Goal: Information Seeking & Learning: Learn about a topic

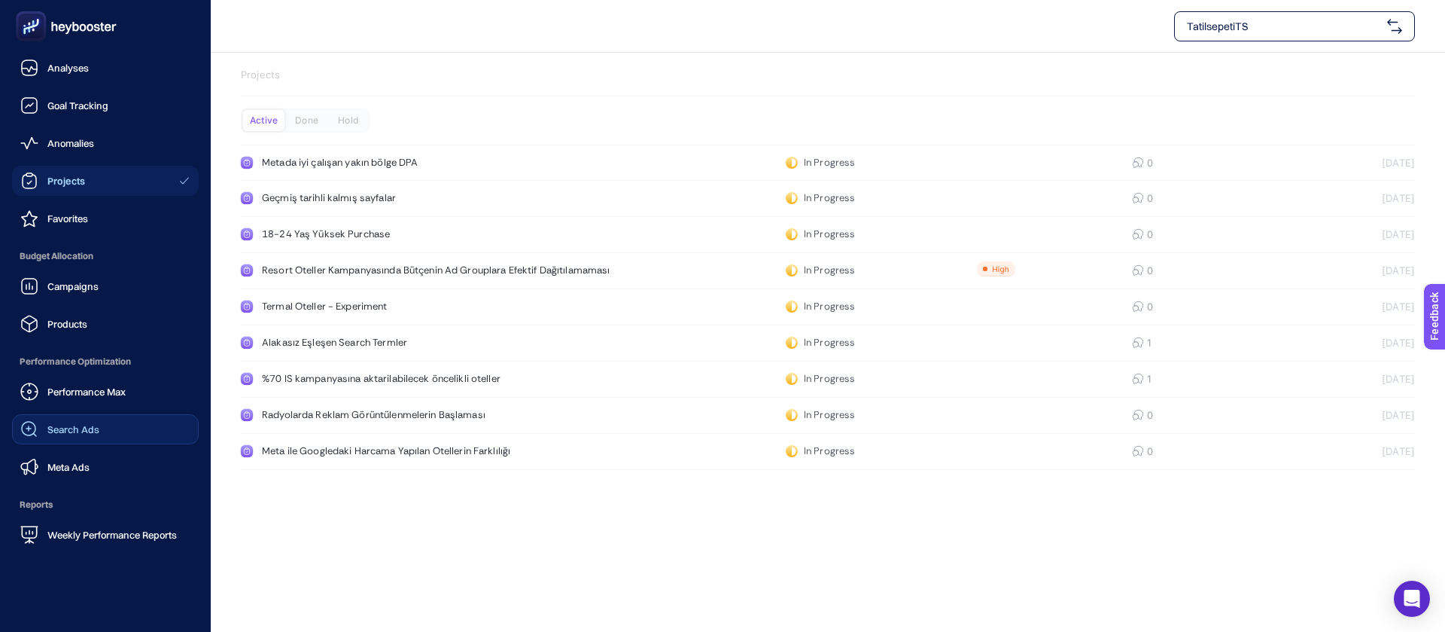
click at [87, 423] on span "Search Ads" at bounding box center [73, 429] width 52 height 12
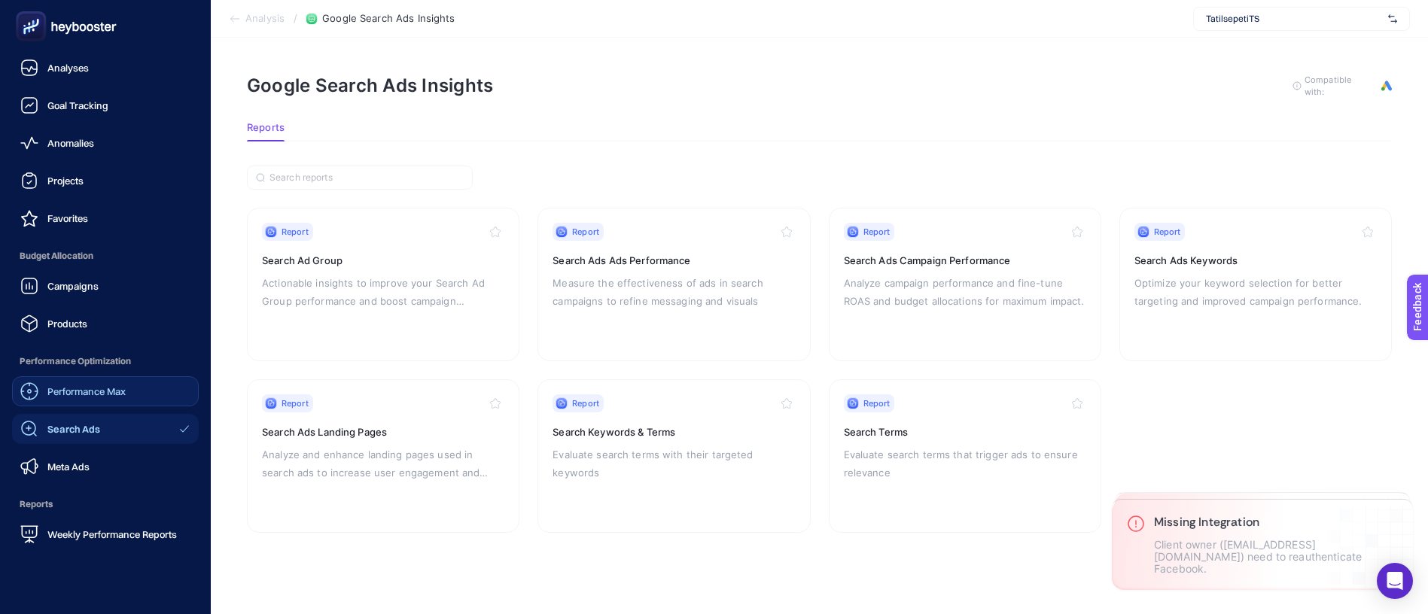
click at [87, 385] on span "Performance Max" at bounding box center [86, 391] width 78 height 12
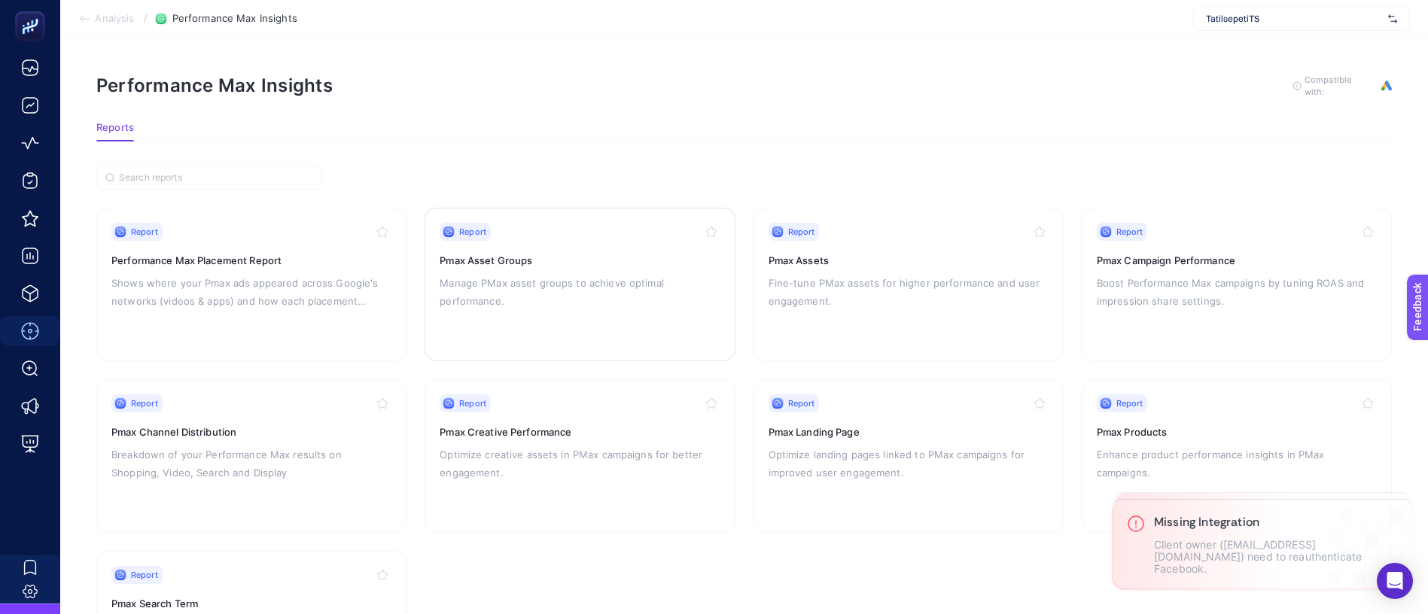
scroll to position [70, 0]
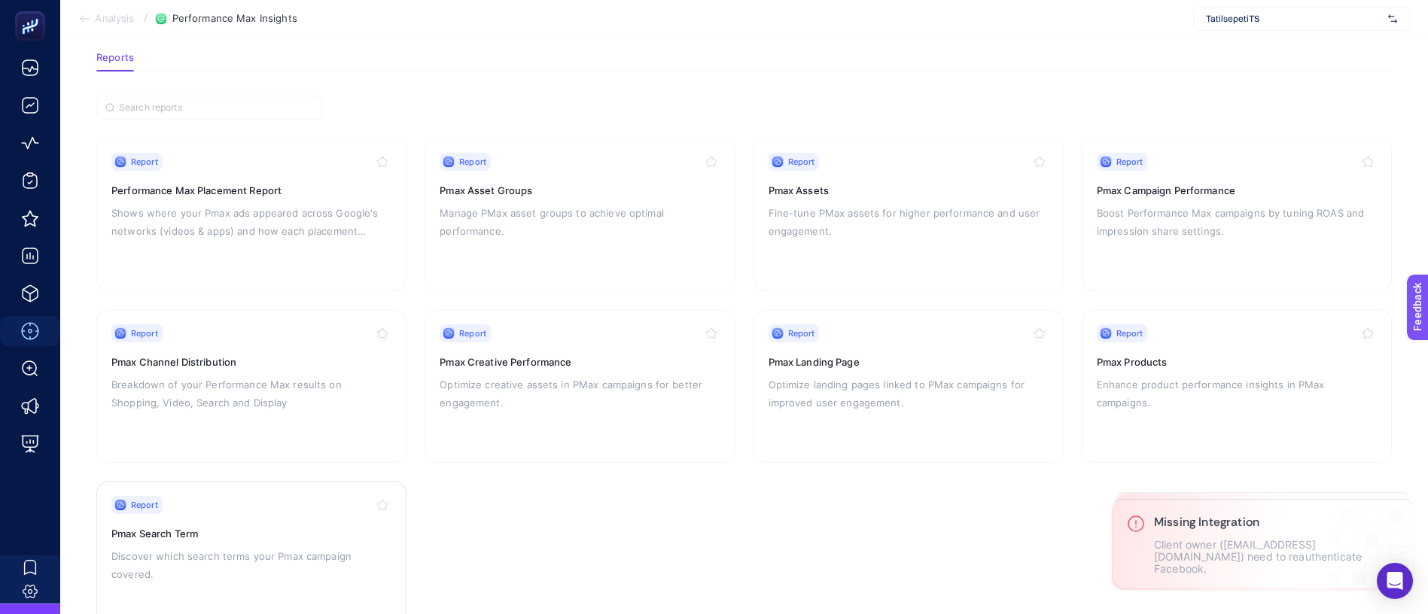
click at [251, 547] on p "Discover which search terms your Pmax campaign covered." at bounding box center [251, 565] width 280 height 36
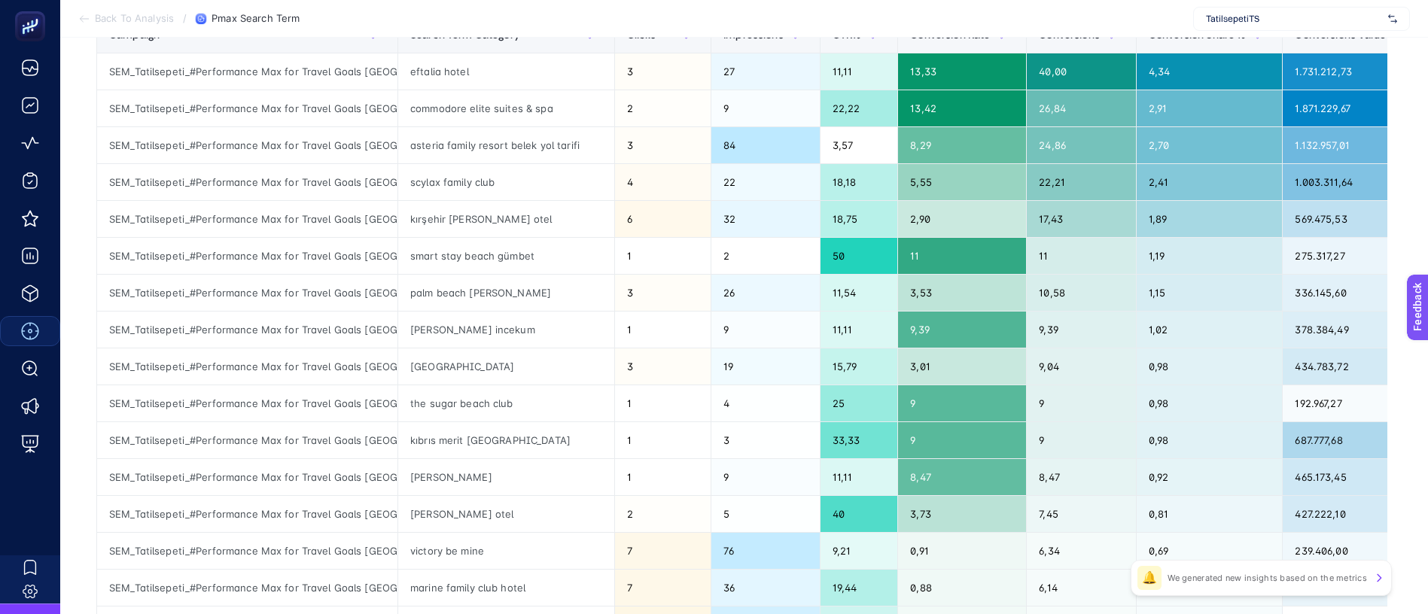
scroll to position [113, 0]
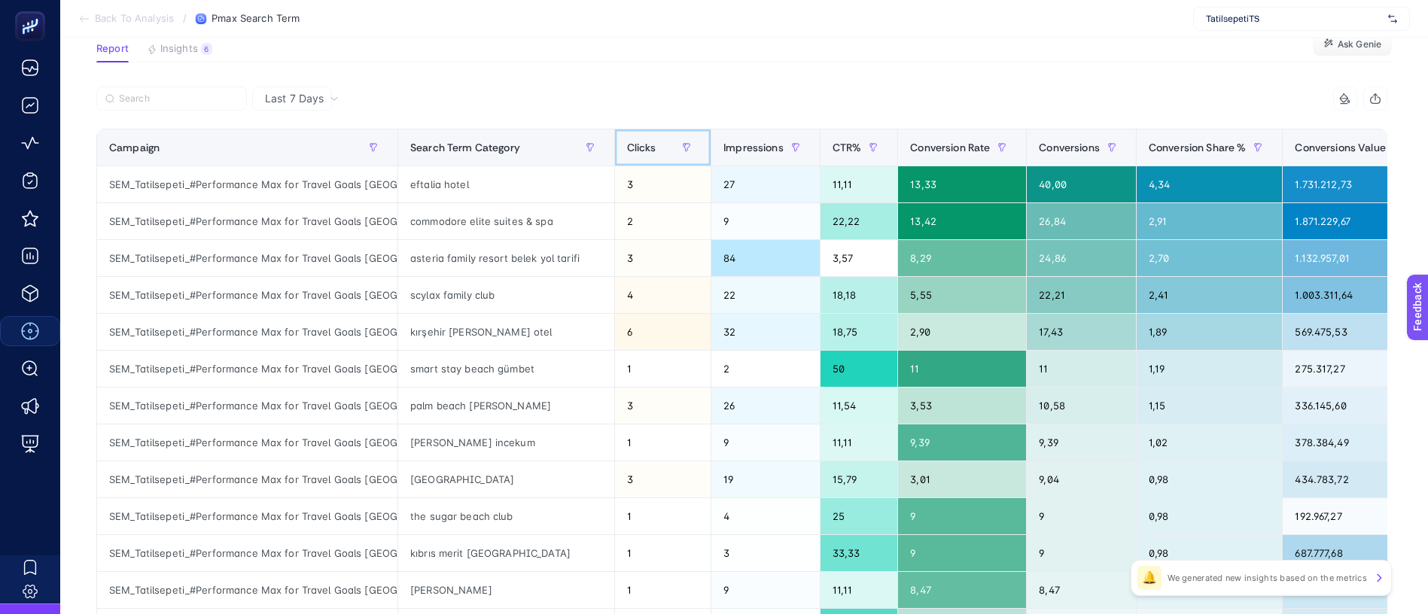
click at [627, 142] on span "Clicks" at bounding box center [641, 148] width 29 height 12
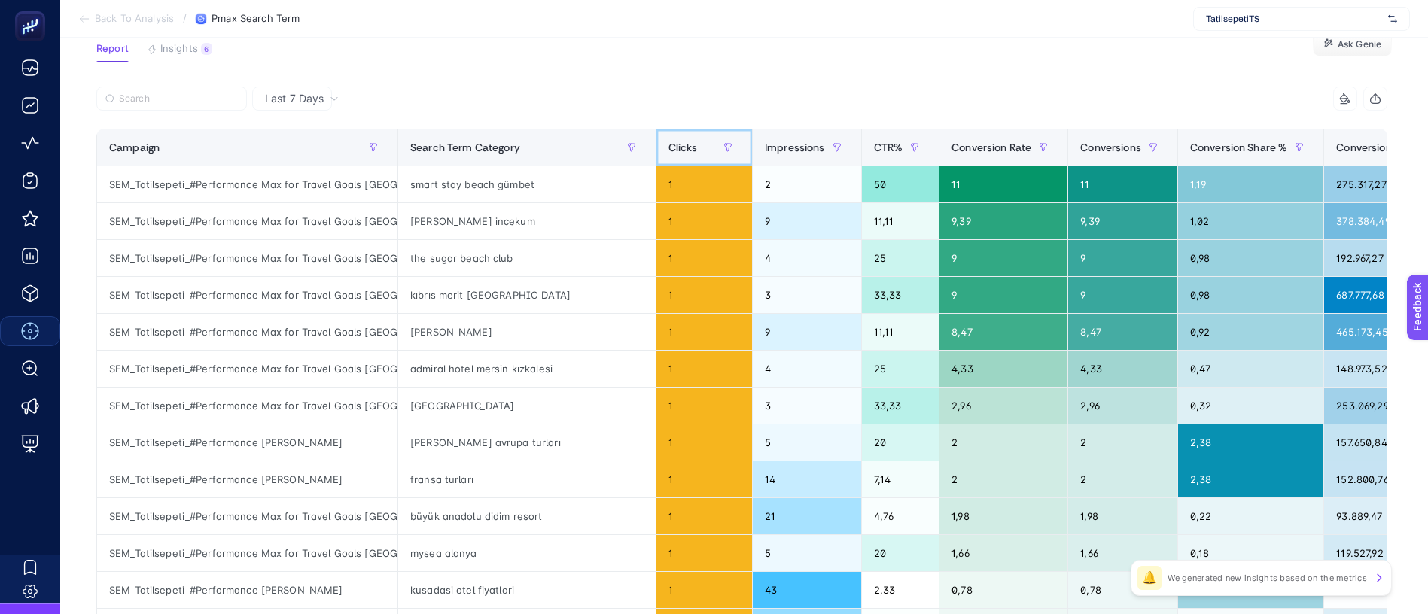
click at [668, 142] on span "Clicks" at bounding box center [682, 148] width 29 height 12
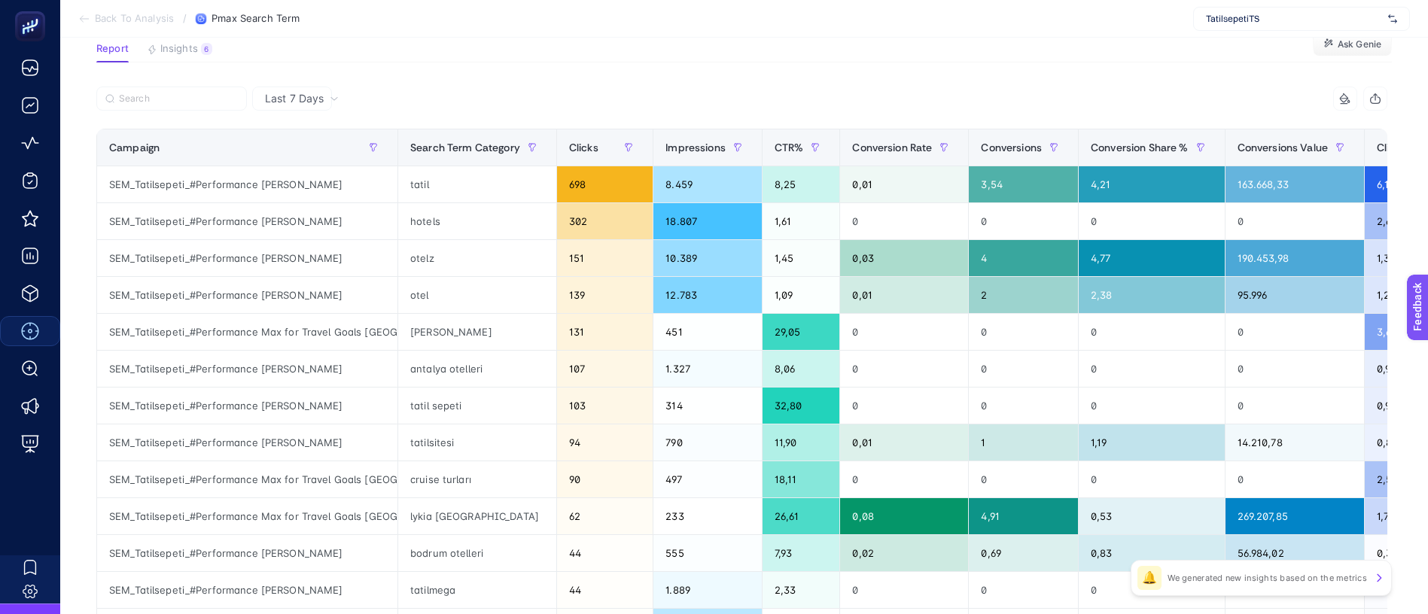
drag, startPoint x: 381, startPoint y: 494, endPoint x: 510, endPoint y: 494, distance: 129.5
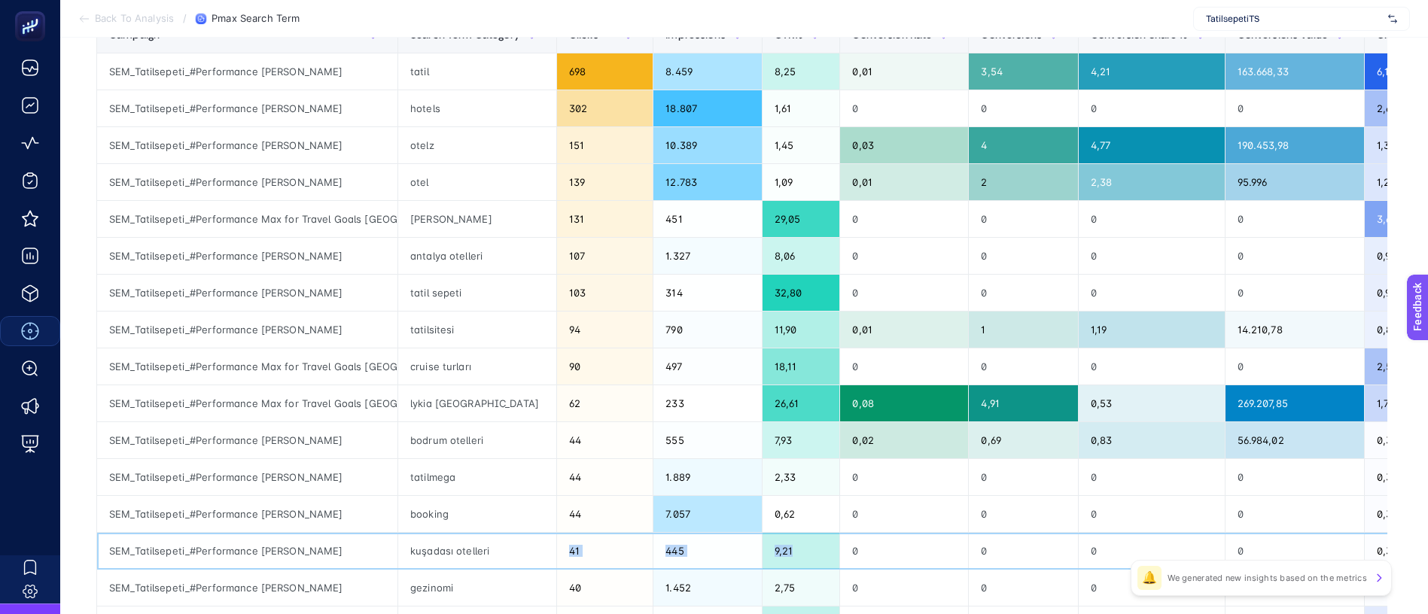
drag, startPoint x: 484, startPoint y: 381, endPoint x: 778, endPoint y: 382, distance: 294.4
click at [778, 533] on tr "SEM_Tatilsepeti_#Performance [PERSON_NAME] kuşadası otelleri 41 445 9,21 0 0 0 …" at bounding box center [818, 551] width 1443 height 37
click at [467, 533] on div "kuşadası otelleri" at bounding box center [477, 551] width 158 height 36
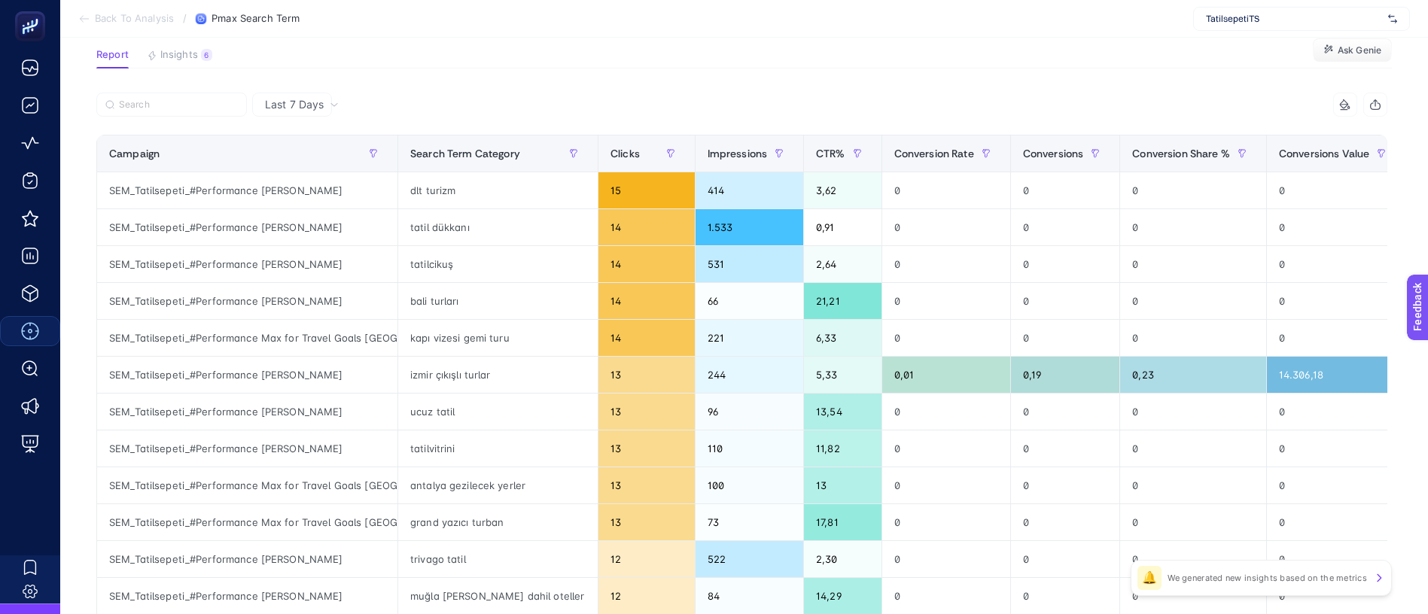
scroll to position [0, 0]
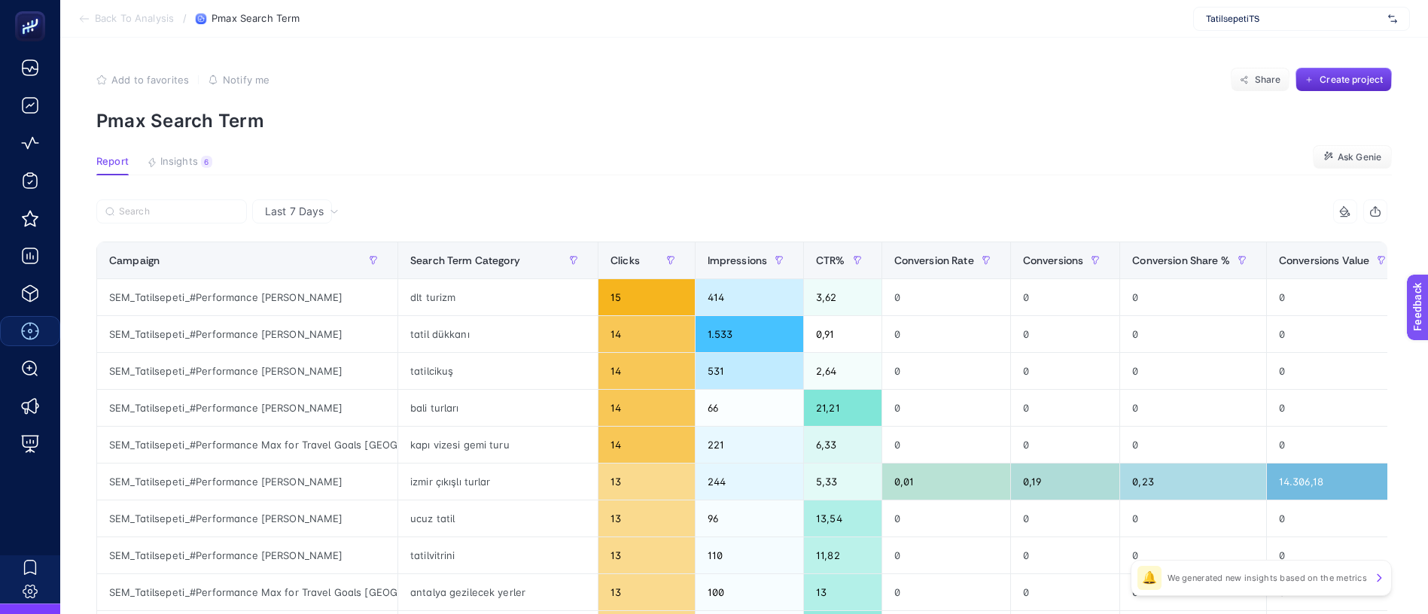
click at [1295, 16] on span "TatilsepetiTS" at bounding box center [1294, 19] width 176 height 12
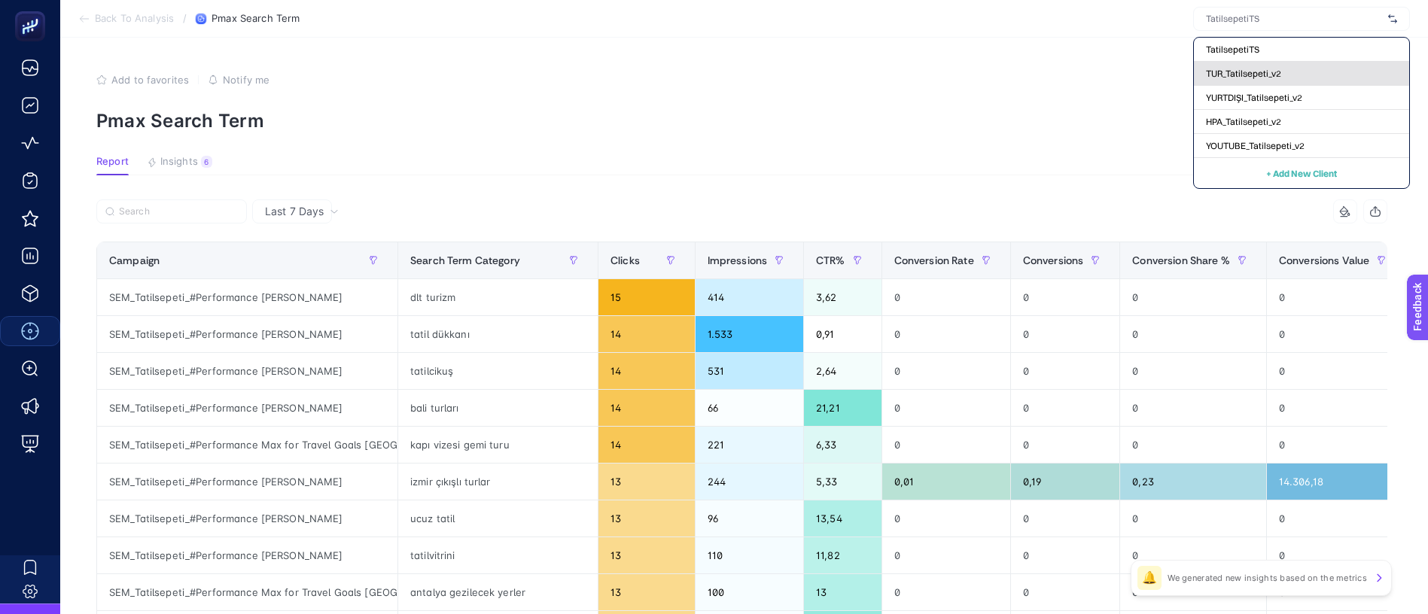
click at [1332, 86] on div "TUR_Tatilsepeti_v2" at bounding box center [1301, 98] width 215 height 24
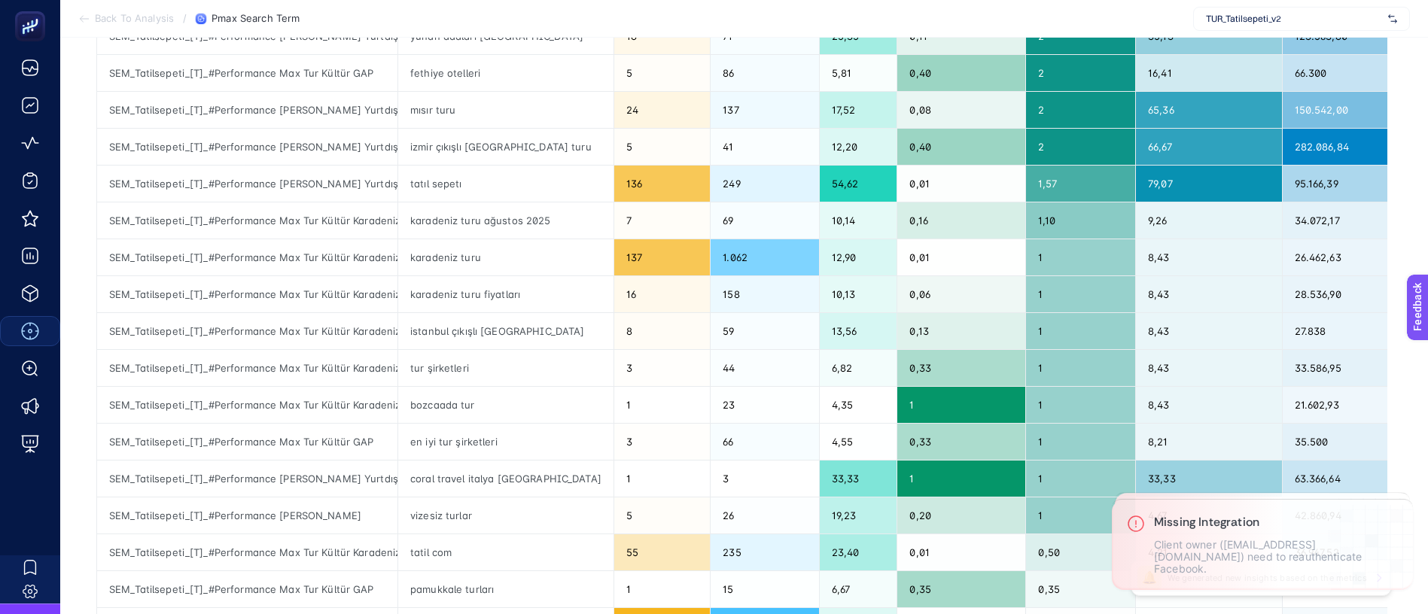
scroll to position [339, 0]
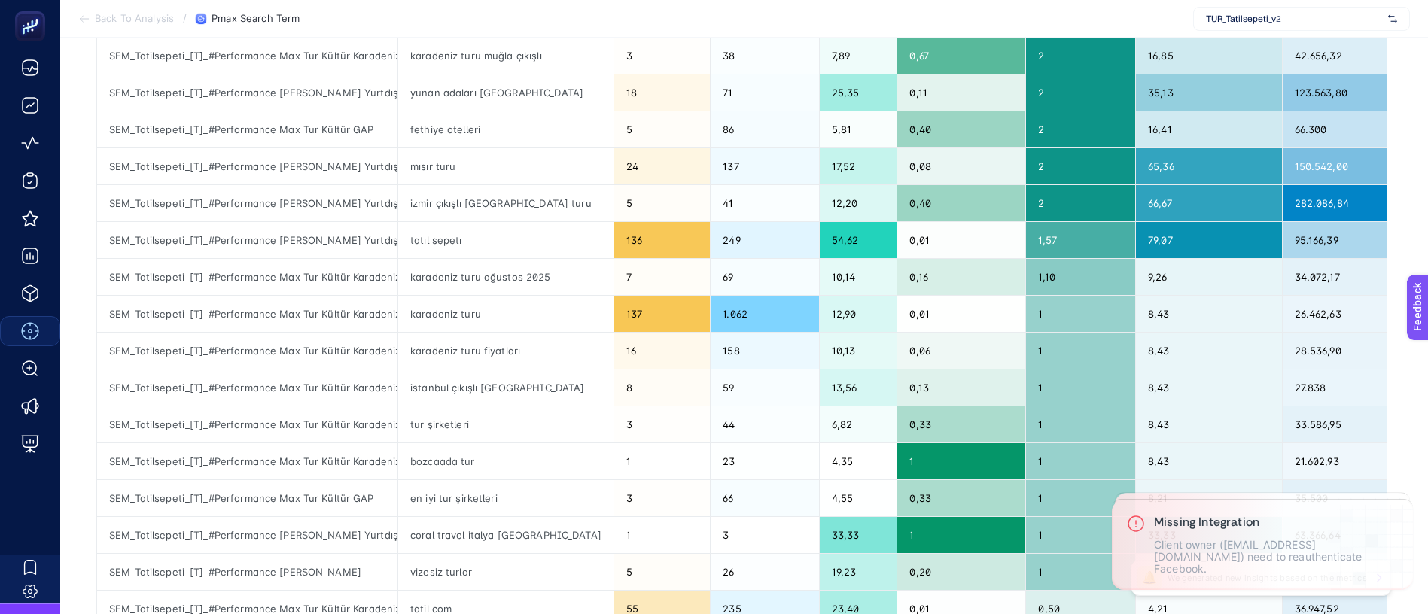
scroll to position [0, 0]
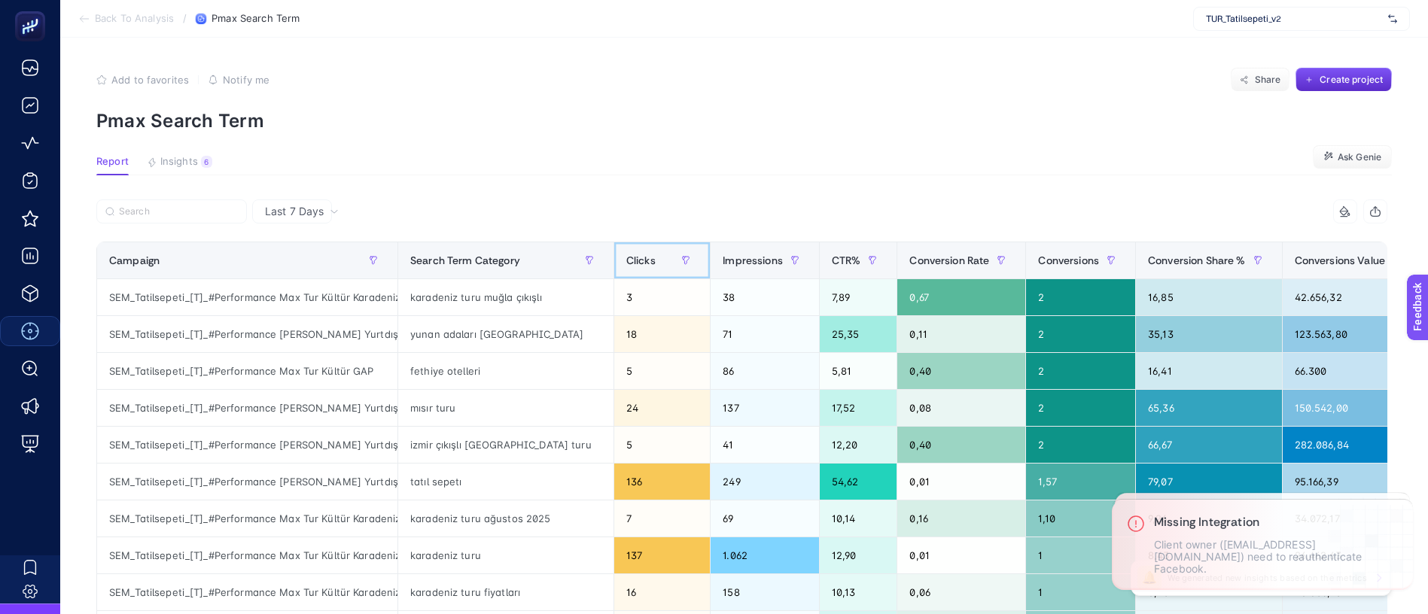
click at [626, 254] on span "Clicks" at bounding box center [640, 260] width 29 height 12
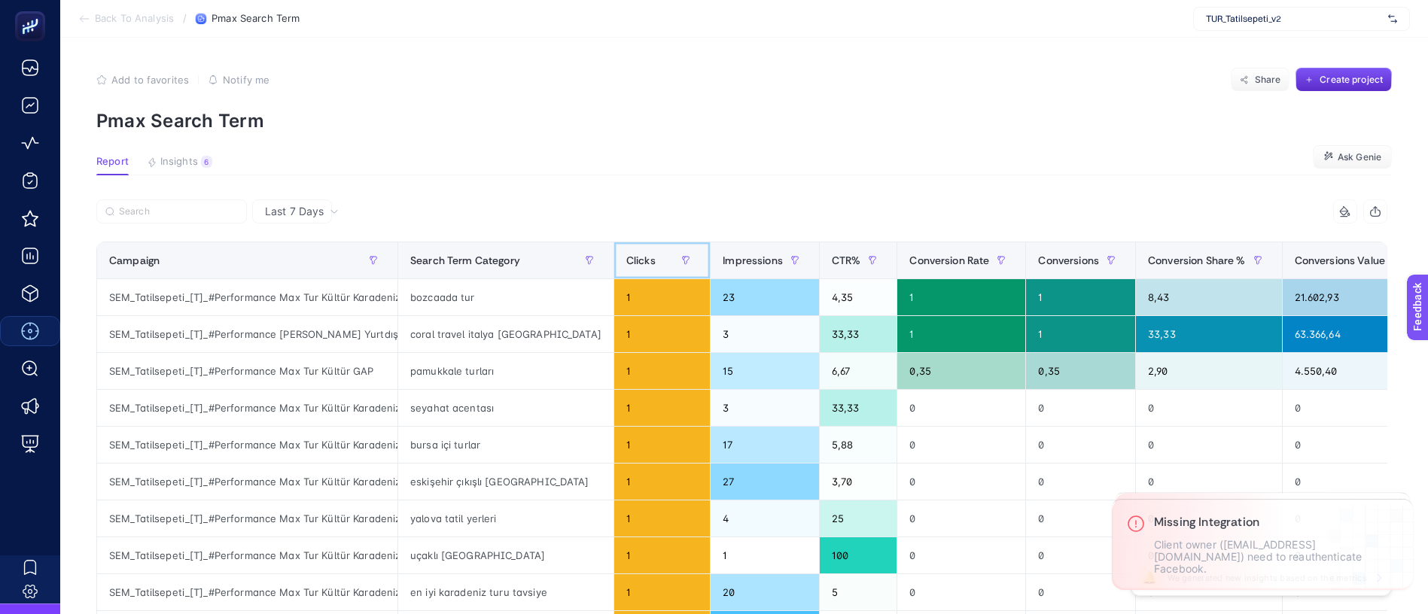
click at [626, 254] on span "Clicks" at bounding box center [640, 260] width 29 height 12
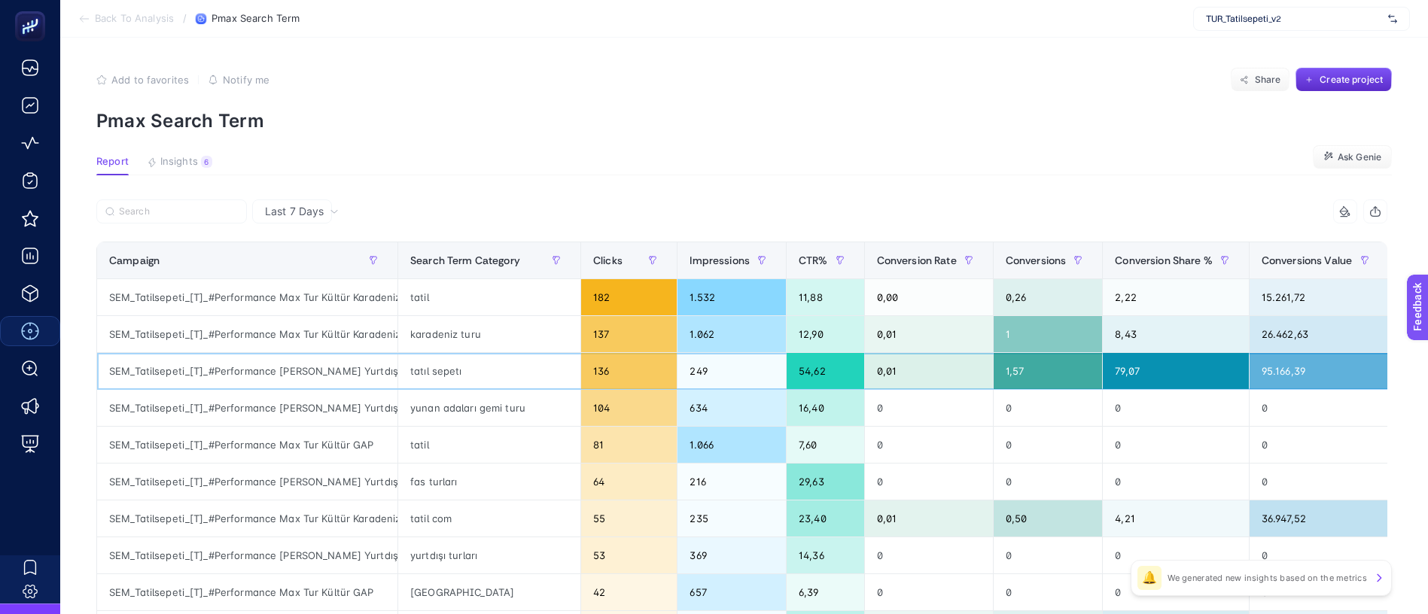
click at [464, 353] on div "tatıl sepetı" at bounding box center [489, 371] width 182 height 36
click at [435, 353] on div "tatıl sepetı" at bounding box center [489, 371] width 182 height 36
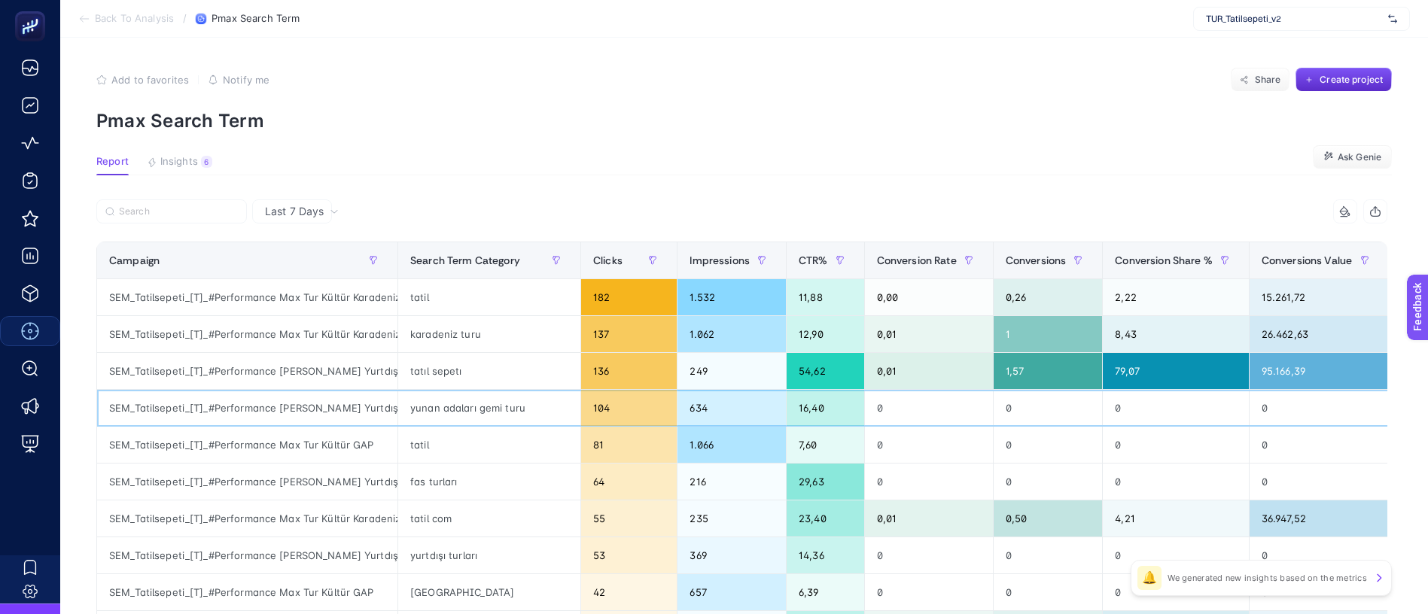
click at [449, 390] on div "yunan adaları gemi turu" at bounding box center [489, 408] width 182 height 36
click at [410, 427] on div "tatil" at bounding box center [489, 445] width 182 height 36
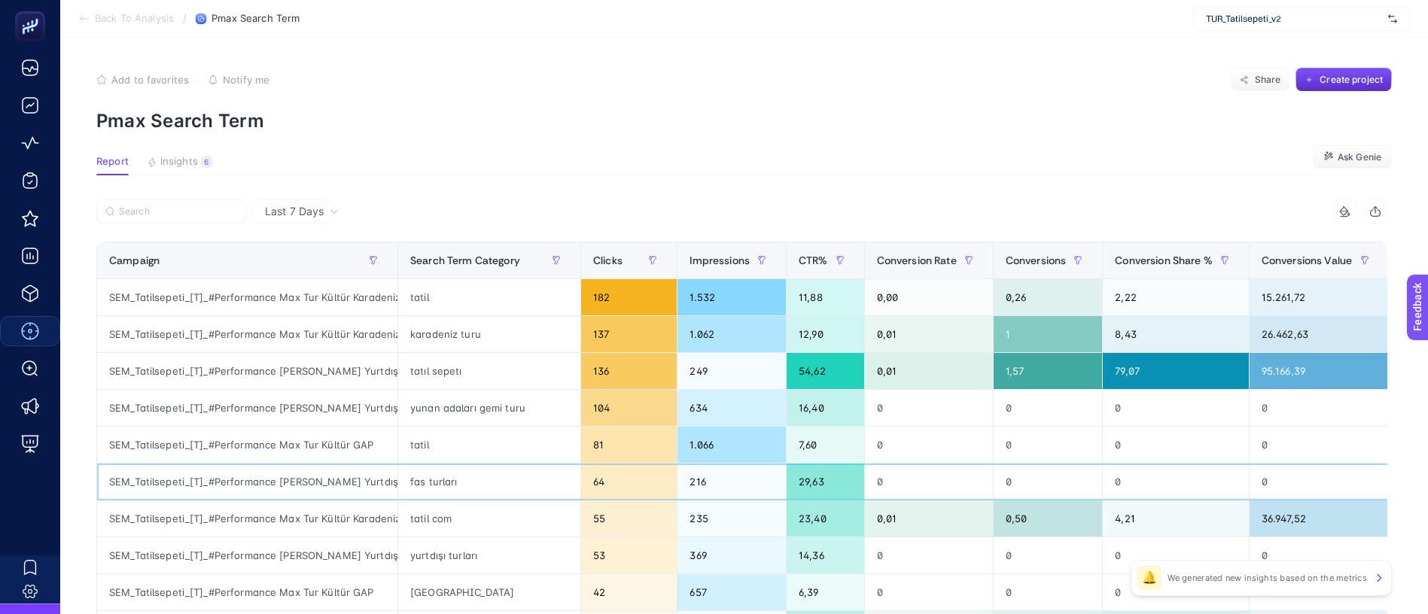
click at [435, 464] on div "fas turları" at bounding box center [489, 482] width 182 height 36
click at [439, 501] on div "tatil com" at bounding box center [489, 519] width 182 height 36
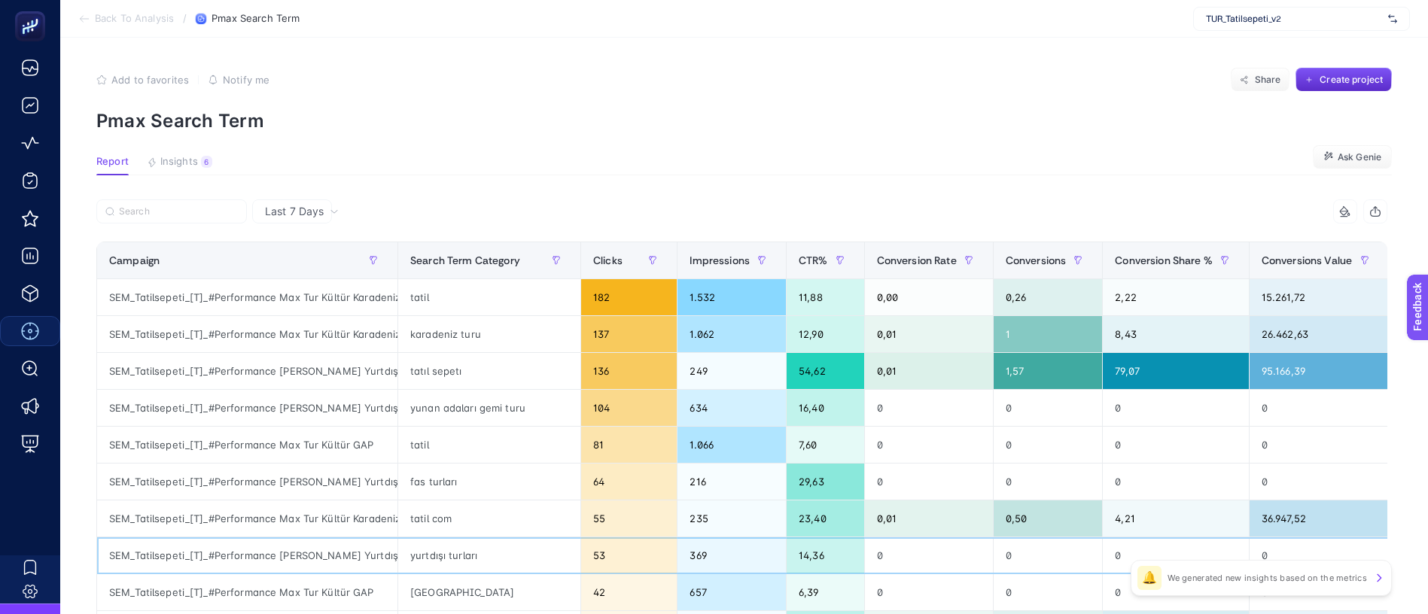
click at [443, 538] on div "yurtdışı turları" at bounding box center [489, 556] width 182 height 36
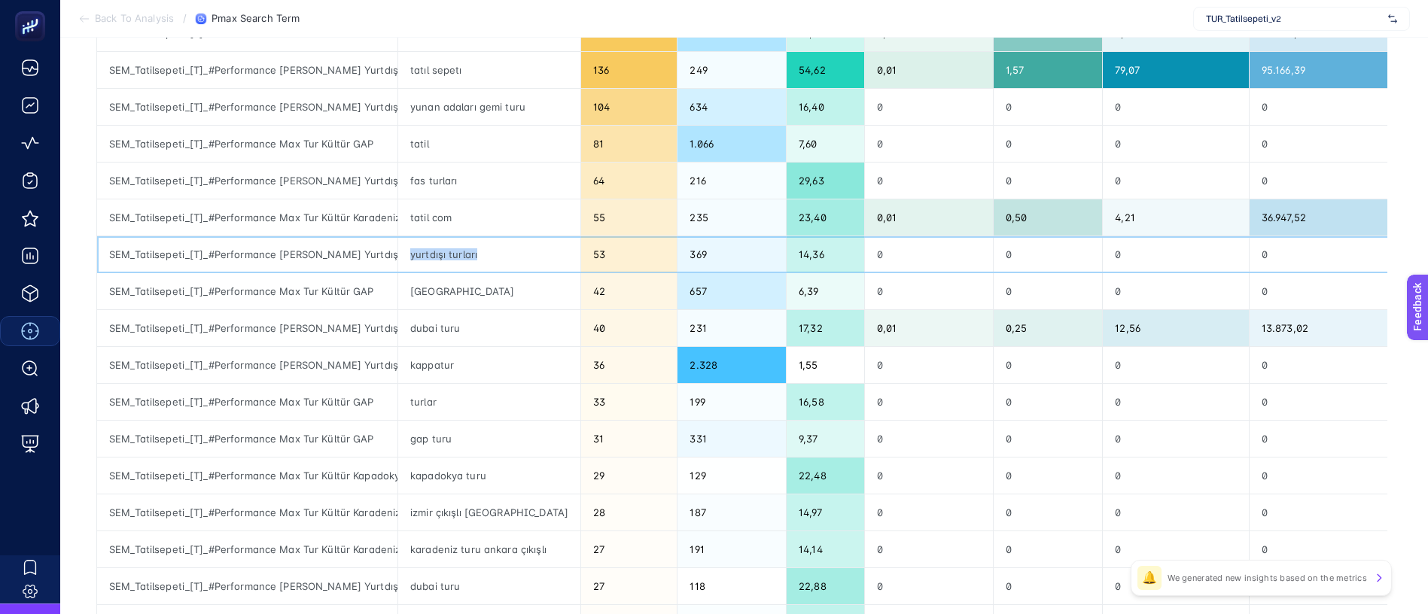
scroll to position [333, 0]
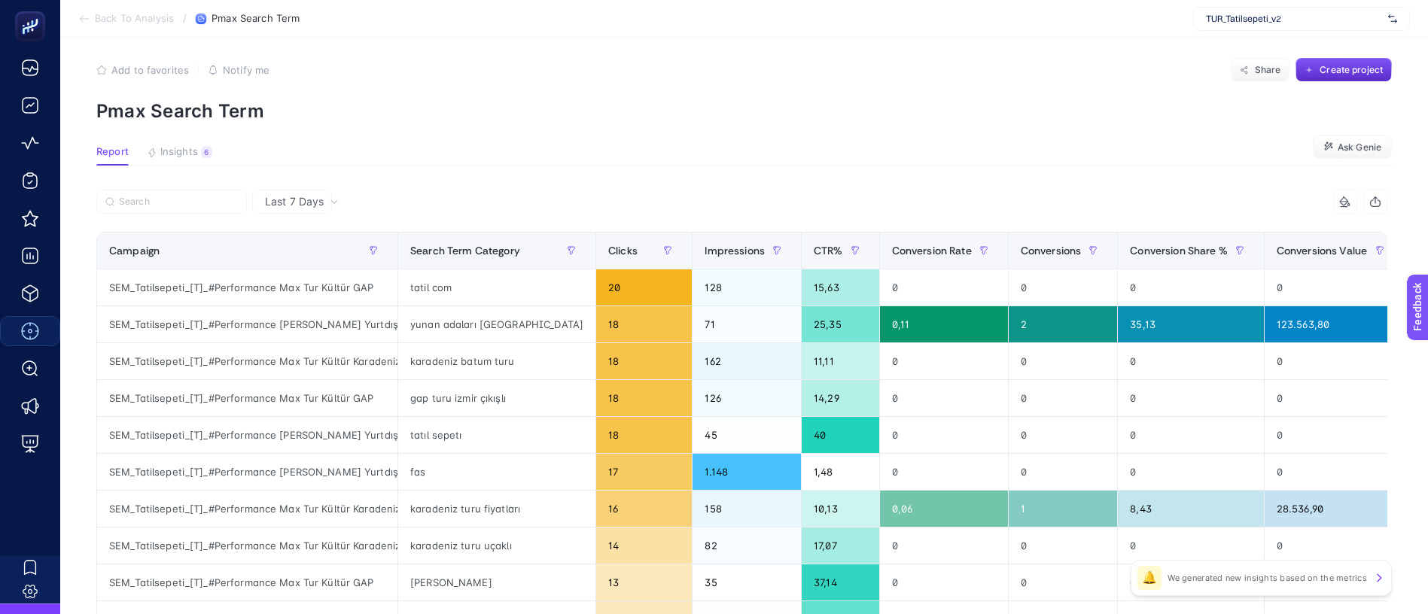
scroll to position [0, 0]
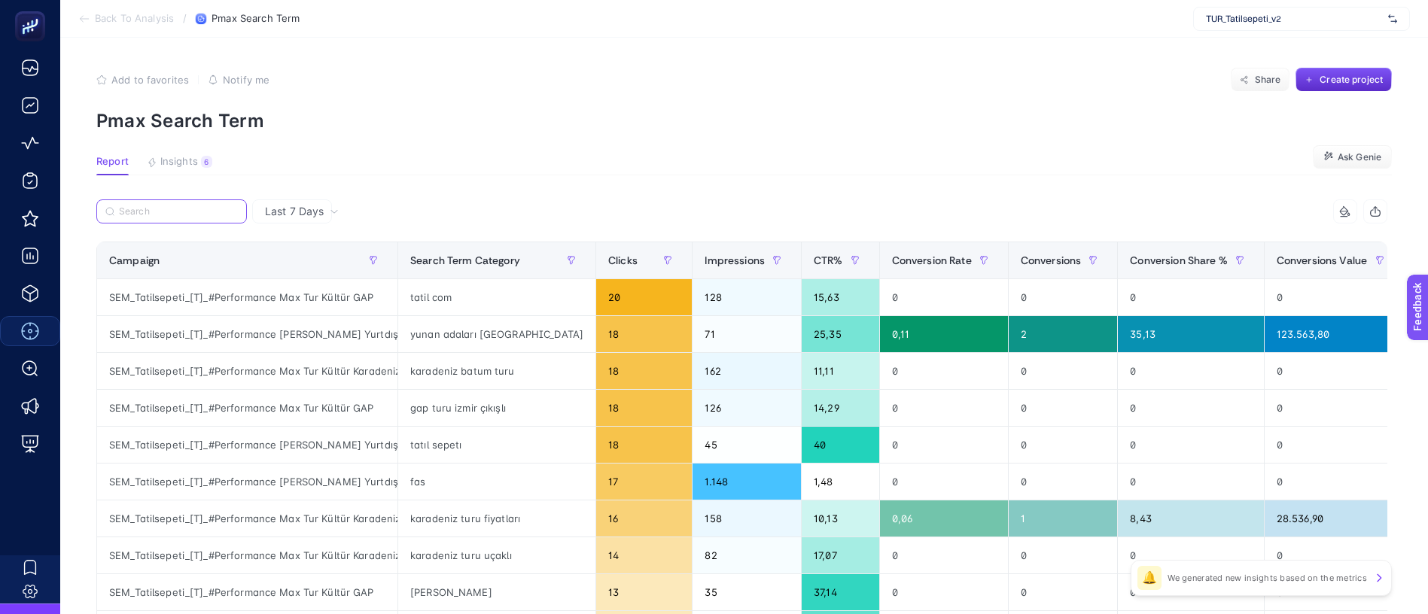
click at [202, 206] on input "Search" at bounding box center [178, 211] width 119 height 11
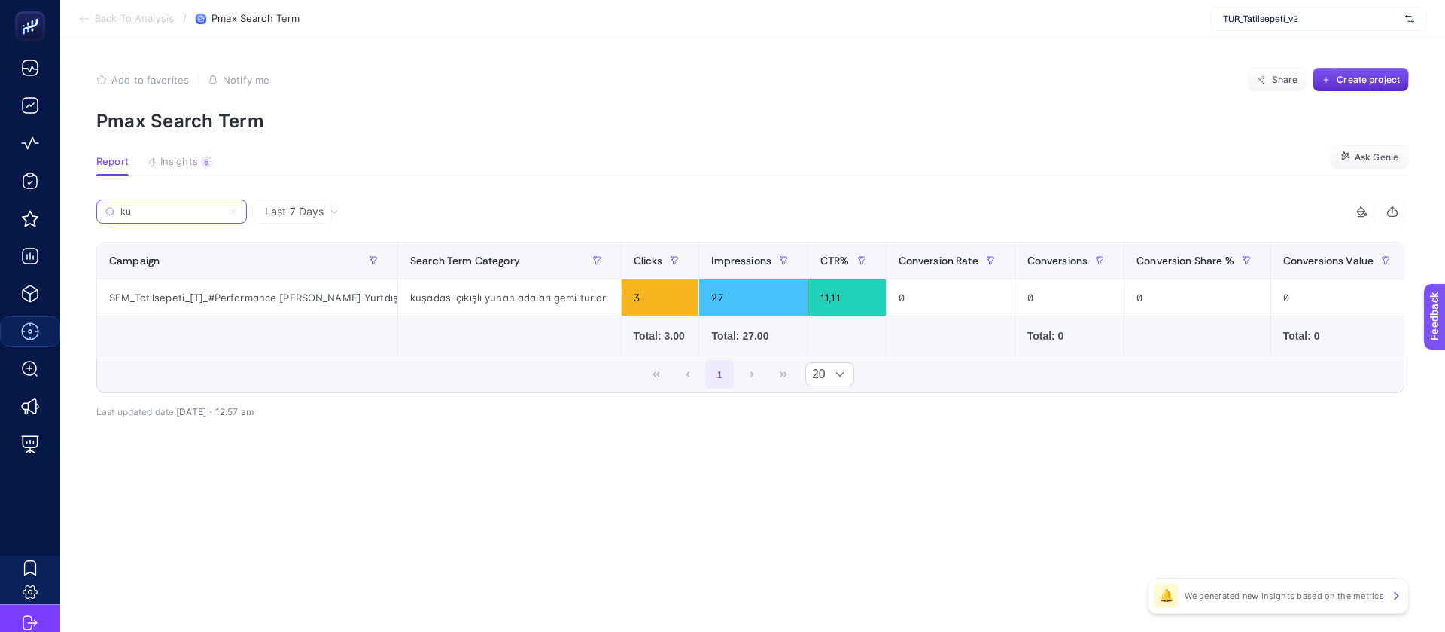
type input "k"
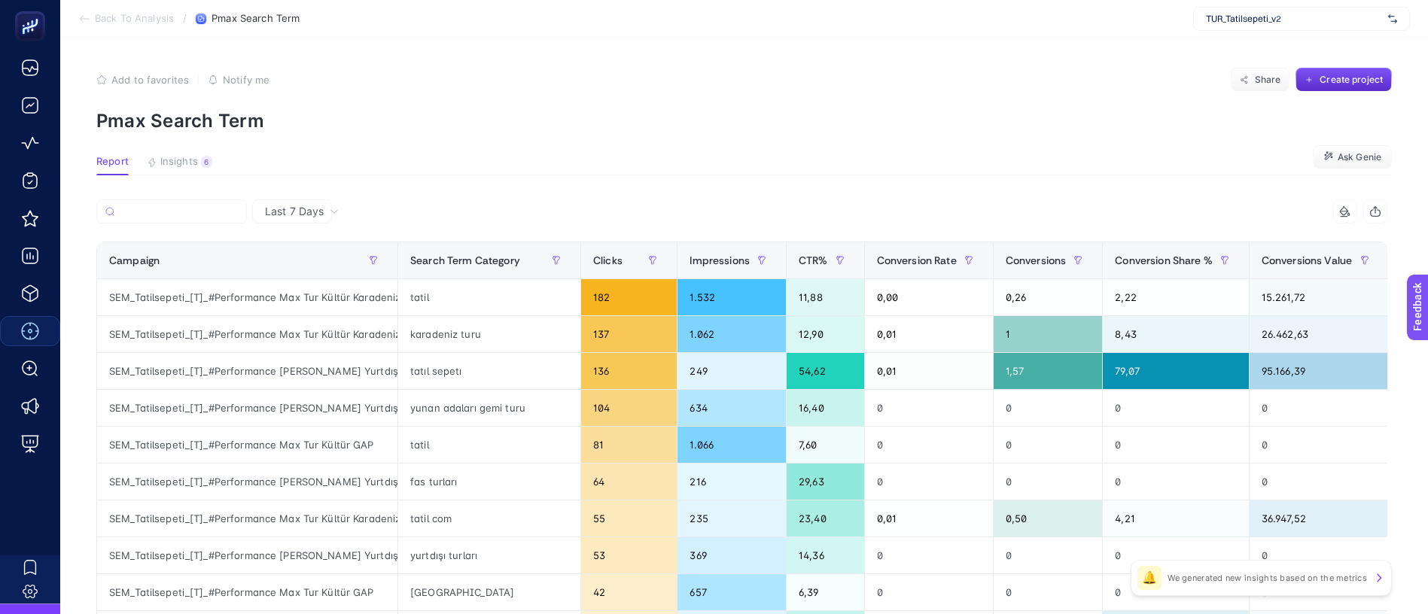
click at [1295, 14] on span "TUR_Tatilsepeti_v2" at bounding box center [1294, 19] width 176 height 12
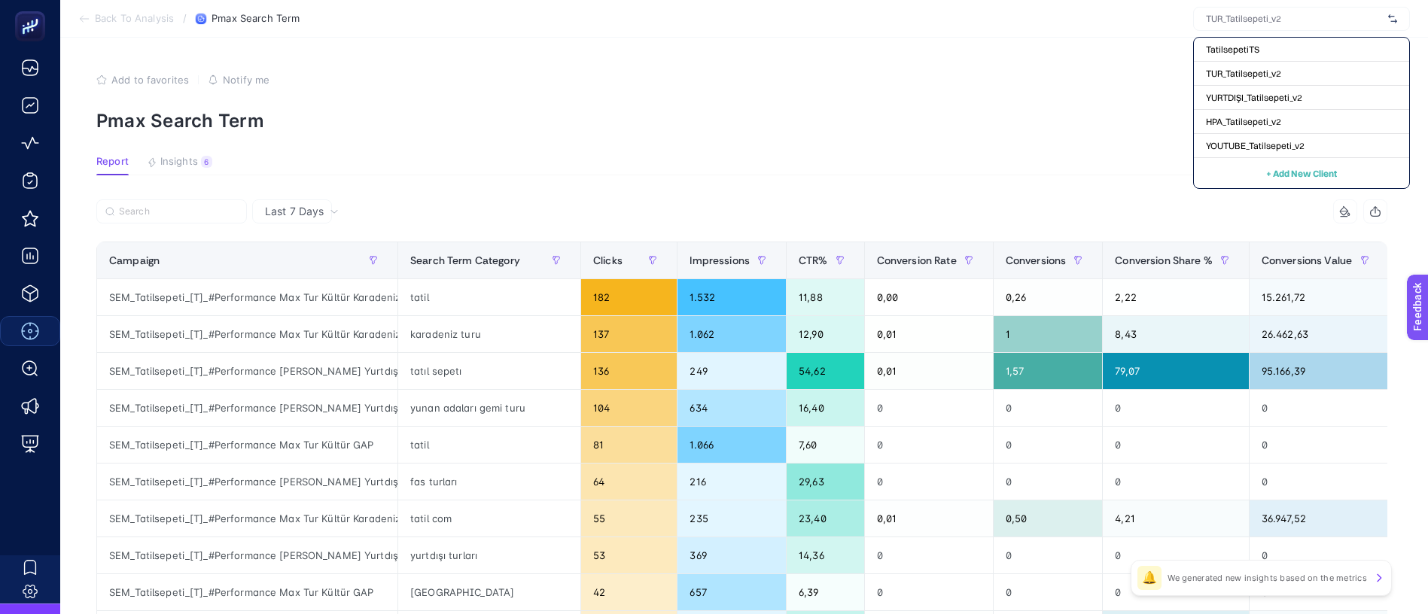
click at [831, 47] on article "Add to favorites false Notify me Share Create project Pmax Search Term Report I…" at bounding box center [744, 626] width 1368 height 1177
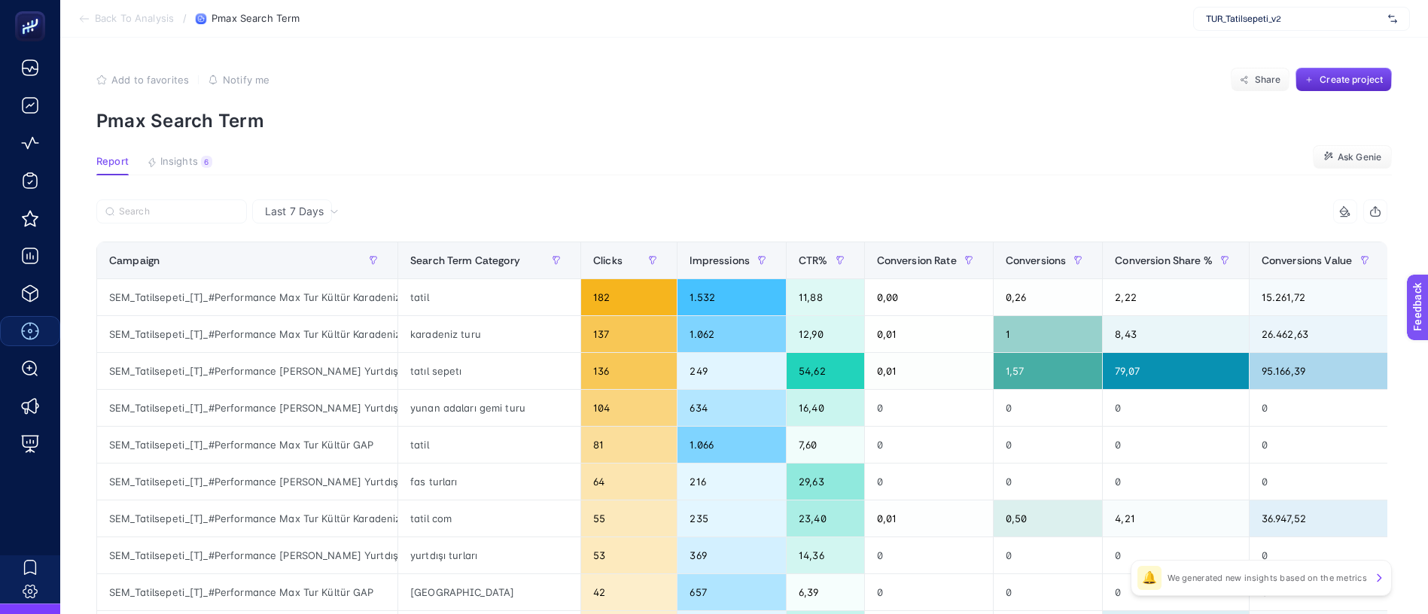
click at [1284, 24] on div "TUR_Tatilsepeti_v2" at bounding box center [1301, 19] width 217 height 24
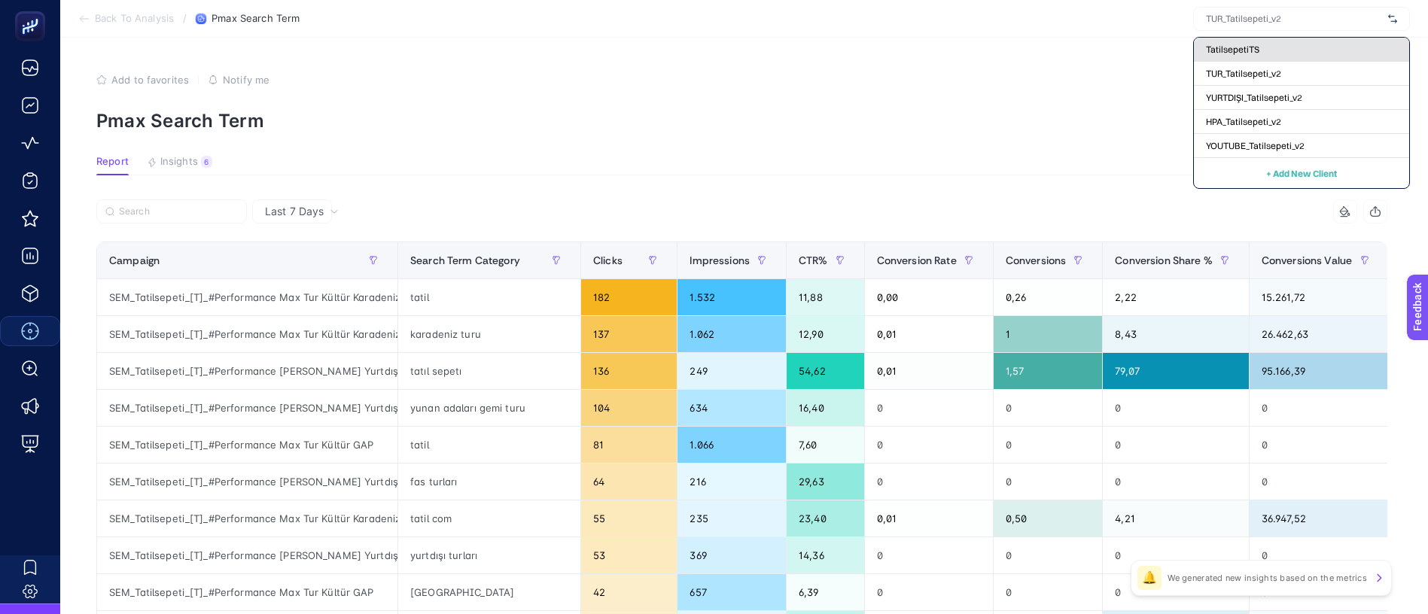
click at [1259, 44] on span "TatilsepetiTS" at bounding box center [1232, 50] width 53 height 12
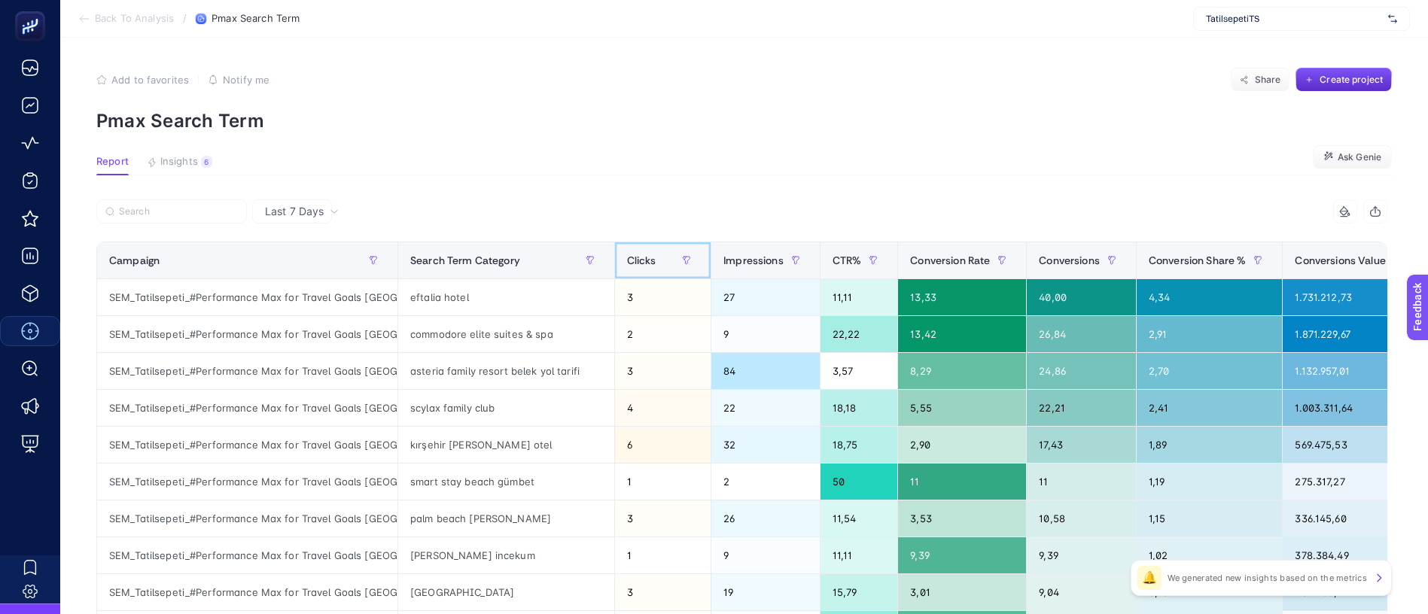
click at [627, 254] on span "Clicks" at bounding box center [641, 260] width 29 height 12
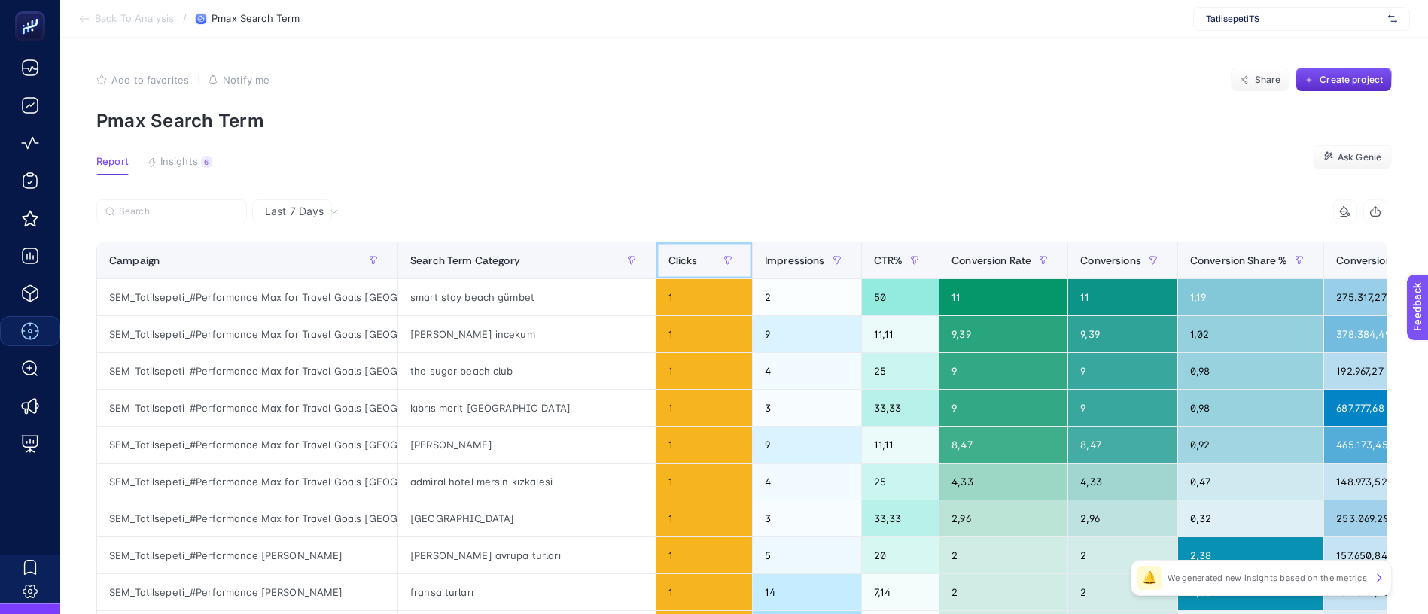
click at [656, 242] on th "Clicks" at bounding box center [704, 260] width 96 height 37
